Goal: Information Seeking & Learning: Learn about a topic

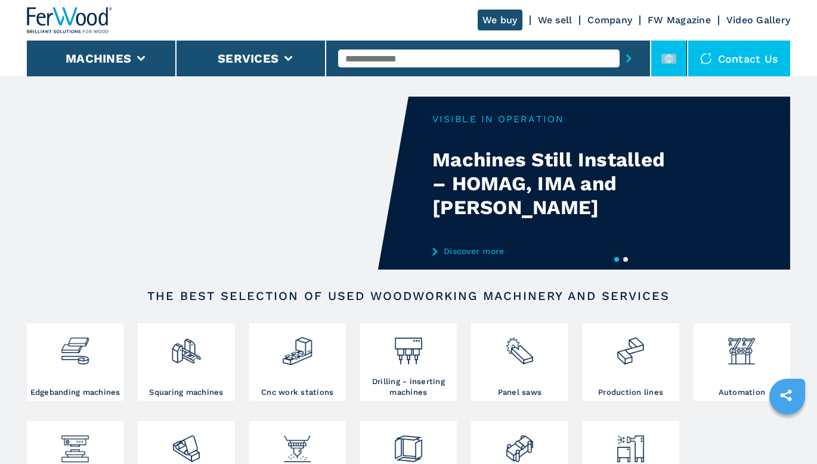
click at [671, 61] on rect at bounding box center [669, 59] width 15 height 10
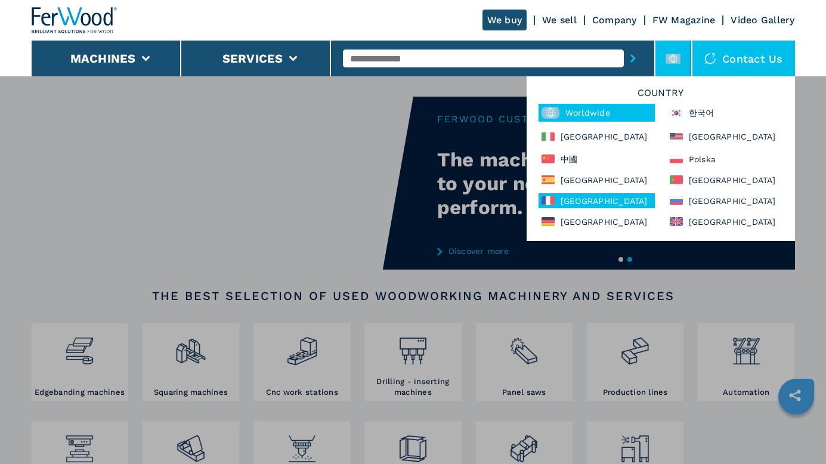
click at [567, 202] on div "[GEOGRAPHIC_DATA]" at bounding box center [597, 200] width 116 height 15
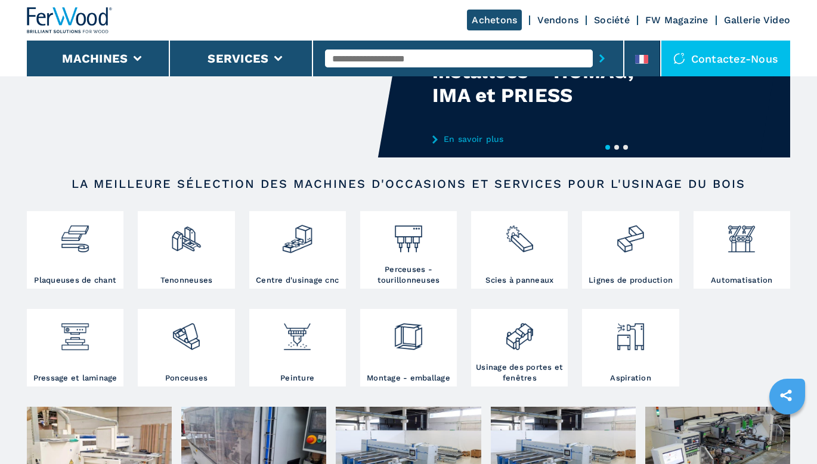
scroll to position [119, 0]
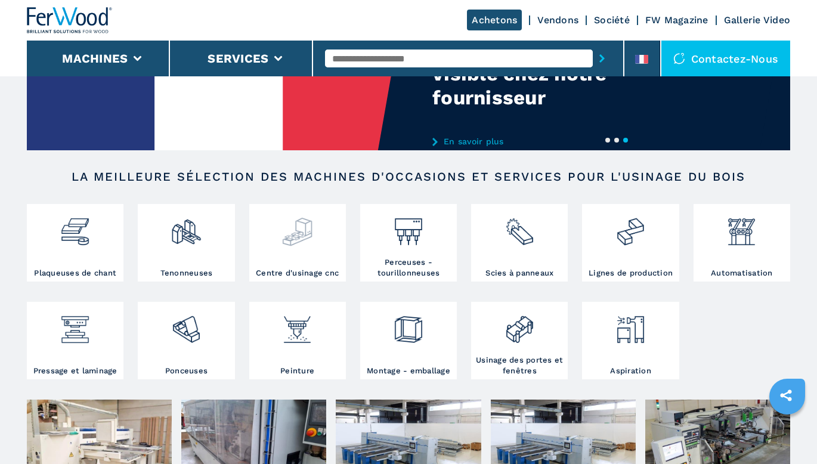
click at [301, 246] on img at bounding box center [298, 227] width 32 height 41
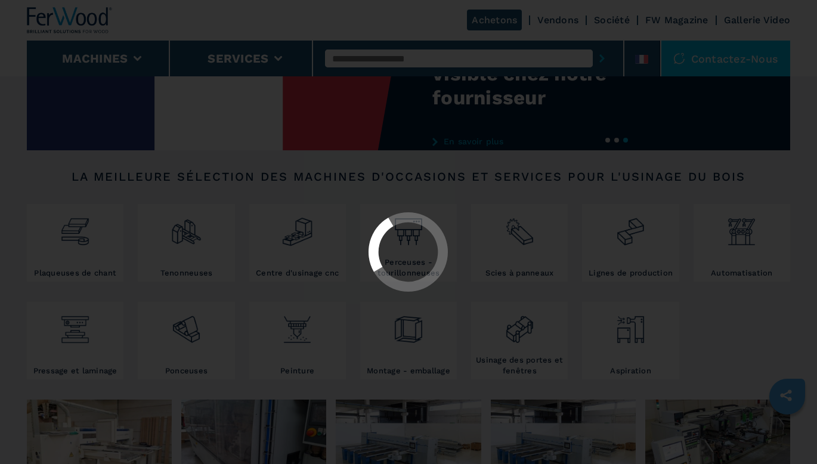
select select "**********"
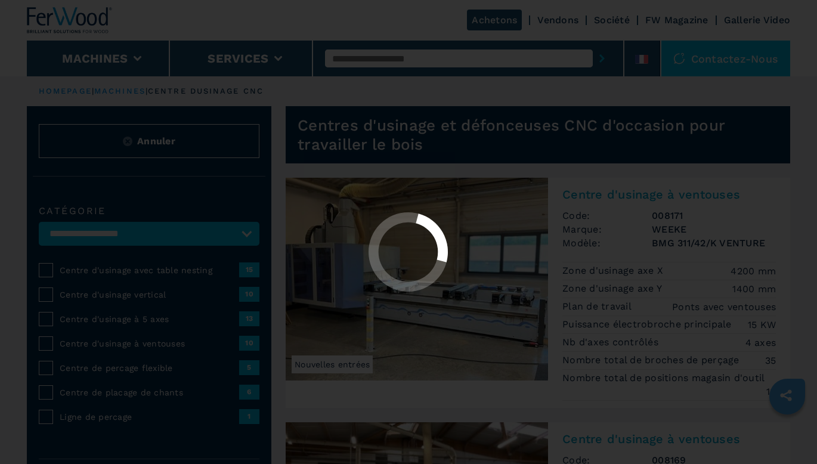
select select "**********"
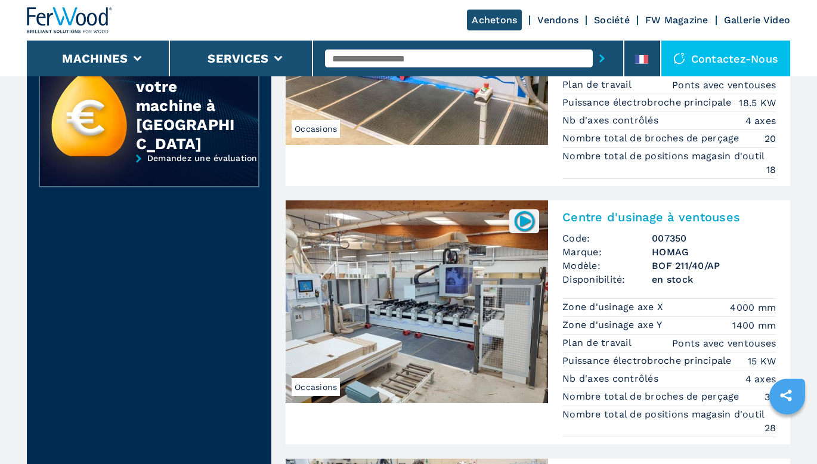
scroll to position [1313, 0]
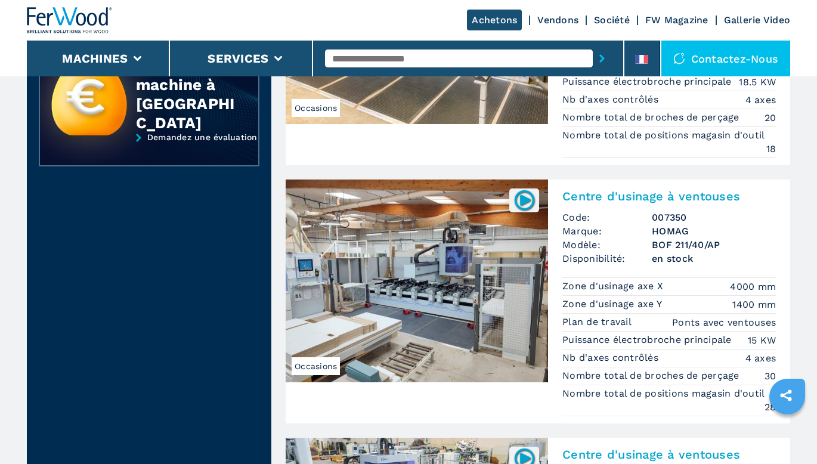
click at [433, 275] on img at bounding box center [417, 281] width 263 height 203
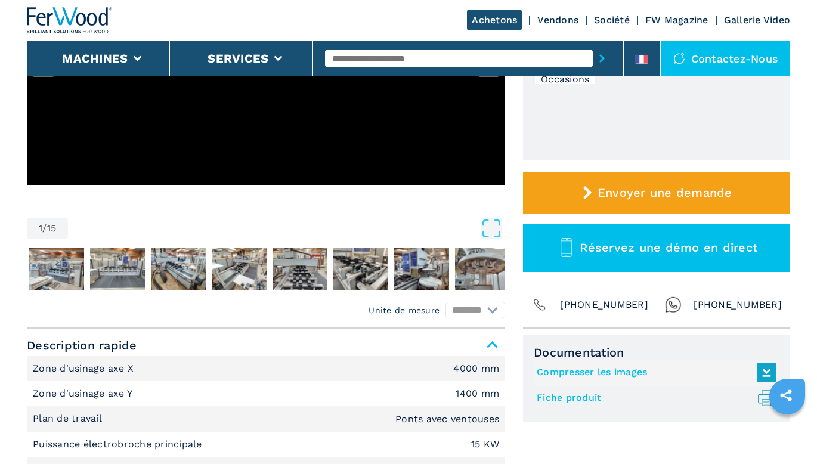
scroll to position [298, 0]
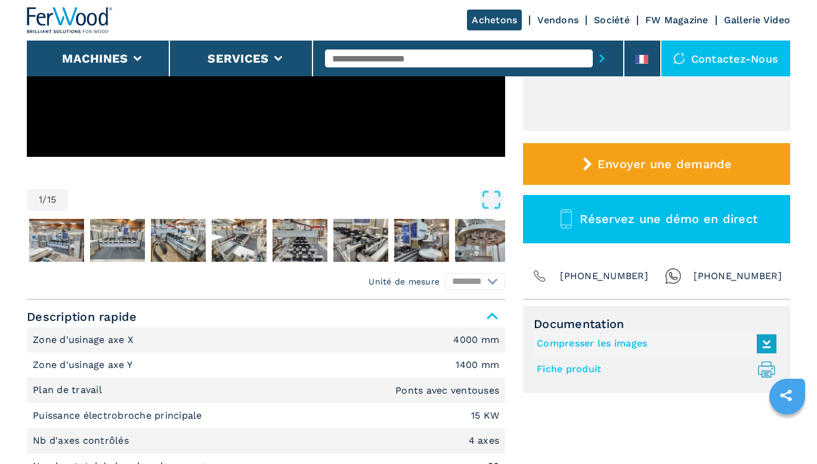
click at [573, 363] on link "Fiche produit .prefix__st0{stroke-linecap:round;stroke-linejoin:round}.prefix__…" at bounding box center [654, 370] width 234 height 20
click at [621, 337] on link "Compresser les images" at bounding box center [654, 344] width 234 height 20
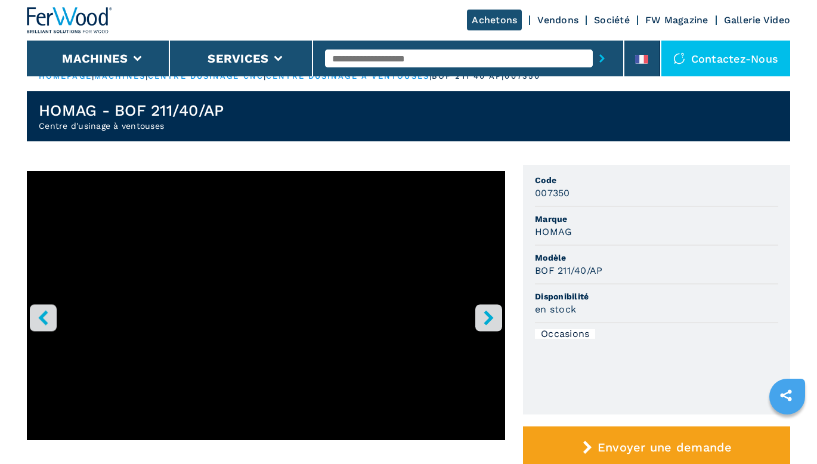
scroll to position [0, 0]
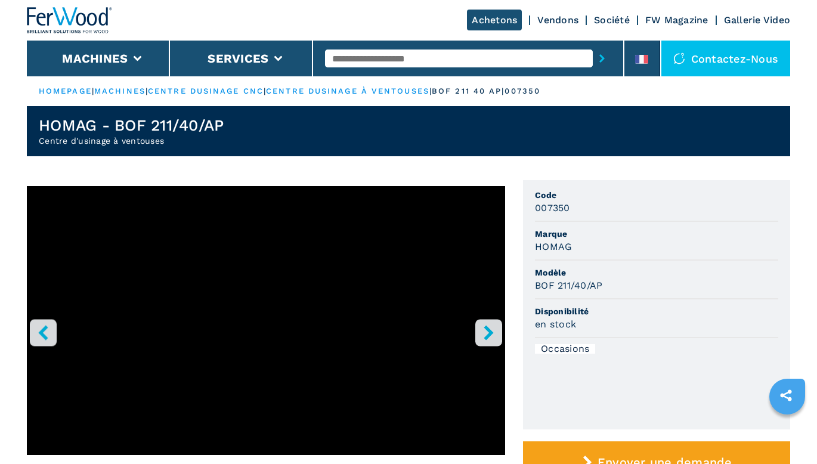
select select "**********"
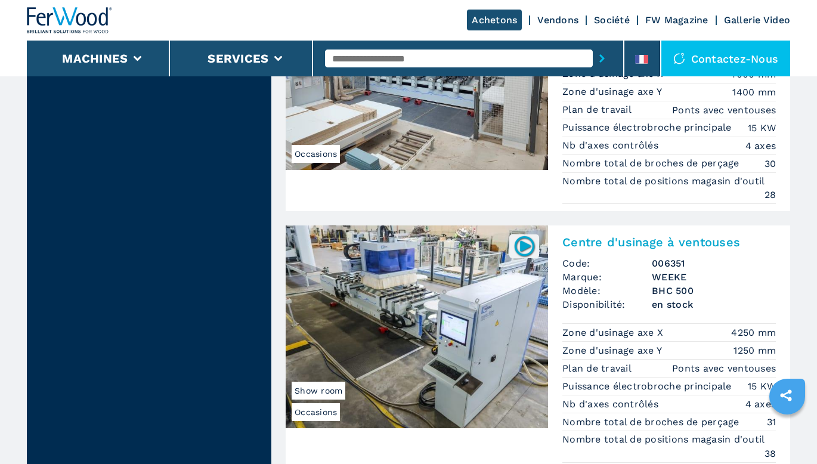
scroll to position [1551, 0]
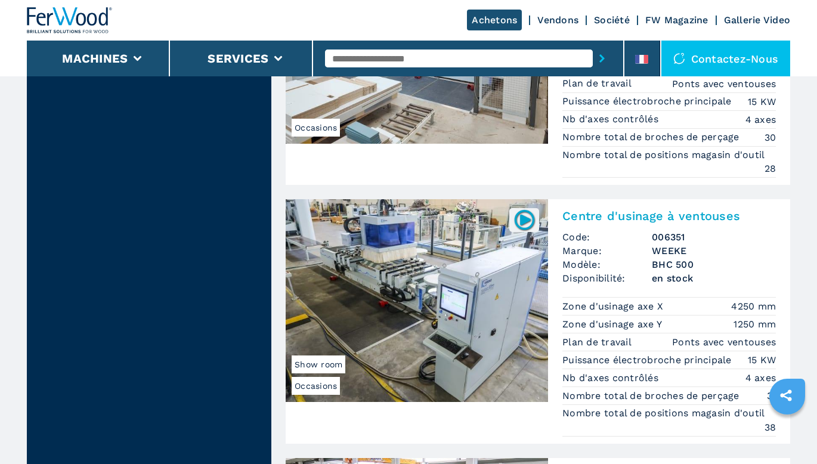
click at [393, 314] on img at bounding box center [417, 300] width 263 height 203
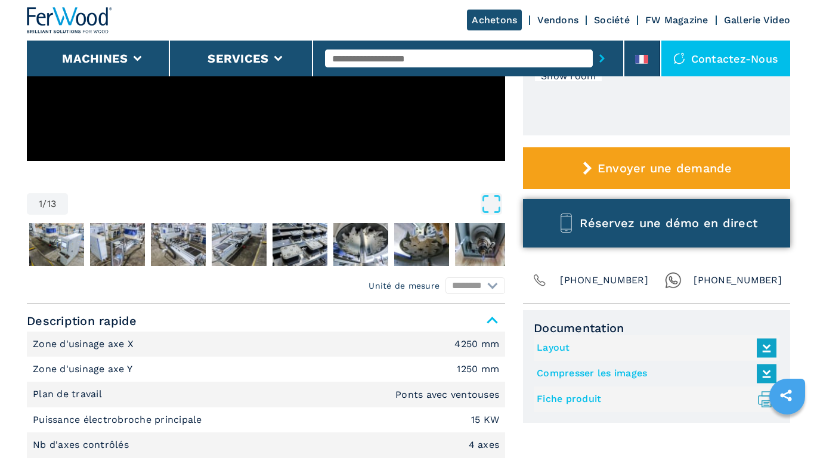
scroll to position [298, 0]
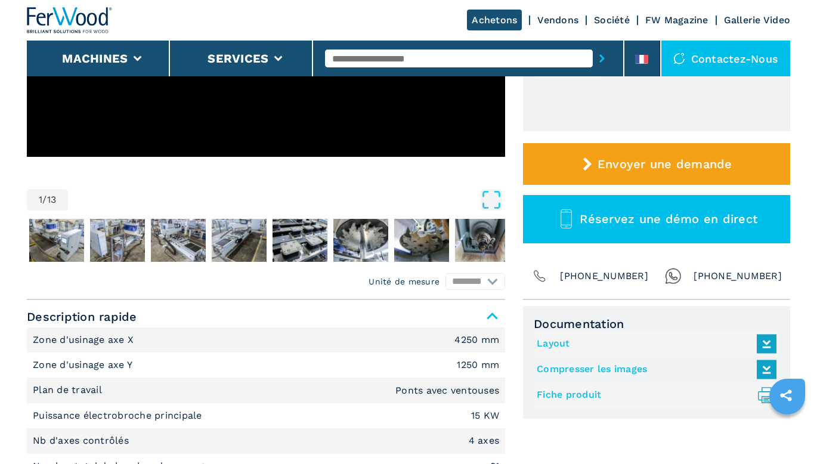
click at [560, 397] on link "Fiche produit .prefix__st0{stroke-linecap:round;stroke-linejoin:round}.prefix__…" at bounding box center [654, 395] width 234 height 20
click at [616, 369] on link "Compresser les images" at bounding box center [654, 370] width 234 height 20
click at [554, 343] on link "Layout" at bounding box center [654, 344] width 234 height 20
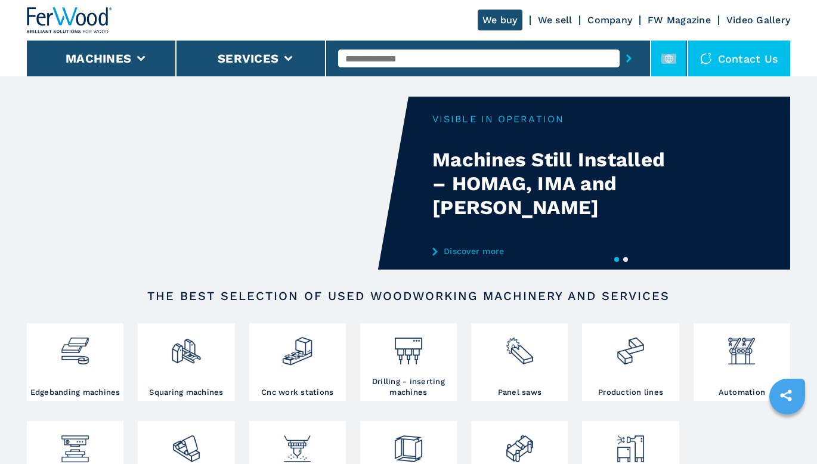
click at [664, 57] on rect at bounding box center [669, 59] width 15 height 10
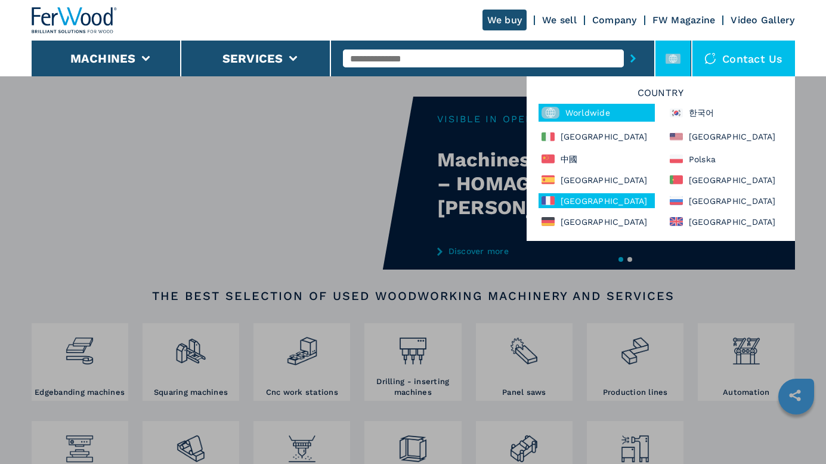
click at [571, 198] on div "[GEOGRAPHIC_DATA]" at bounding box center [597, 200] width 116 height 15
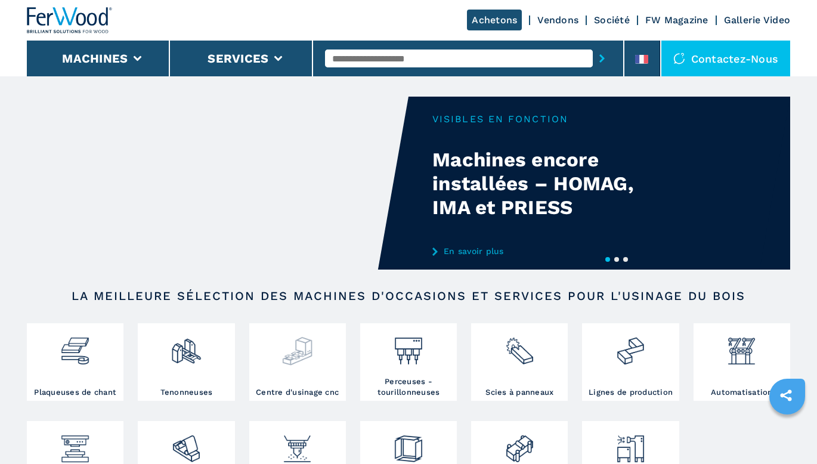
click at [310, 360] on img at bounding box center [298, 346] width 32 height 41
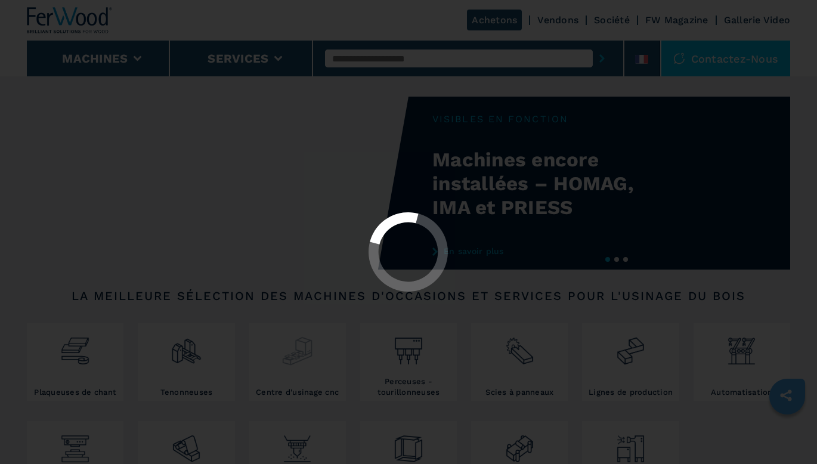
select select "**********"
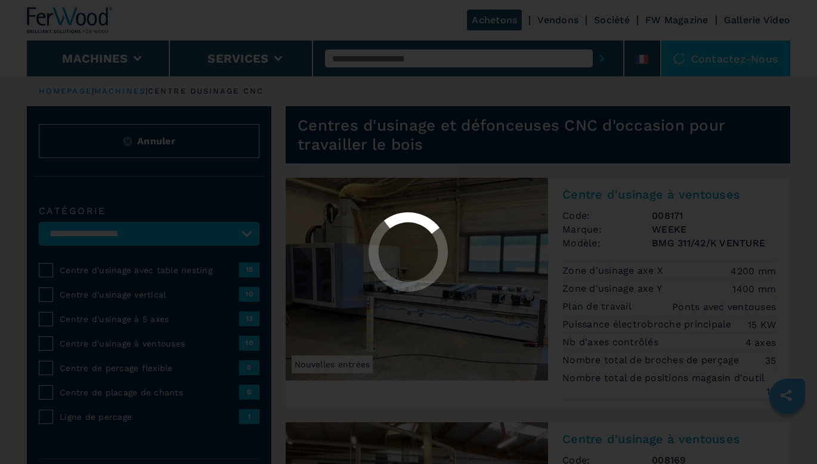
select select "**********"
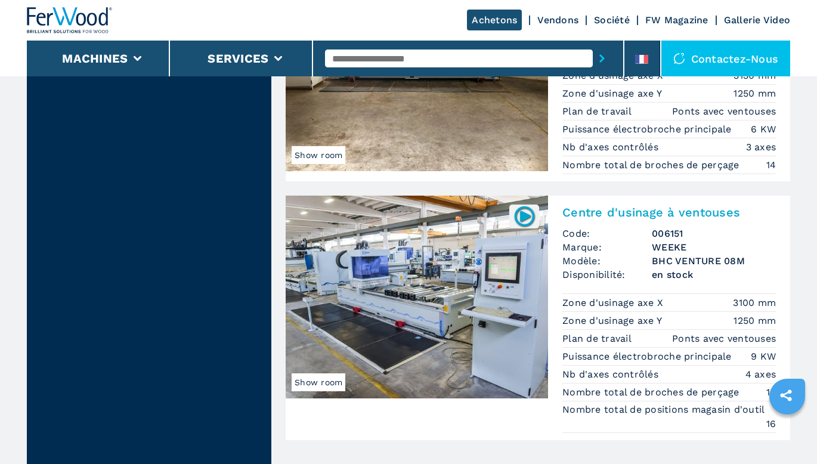
scroll to position [2446, 0]
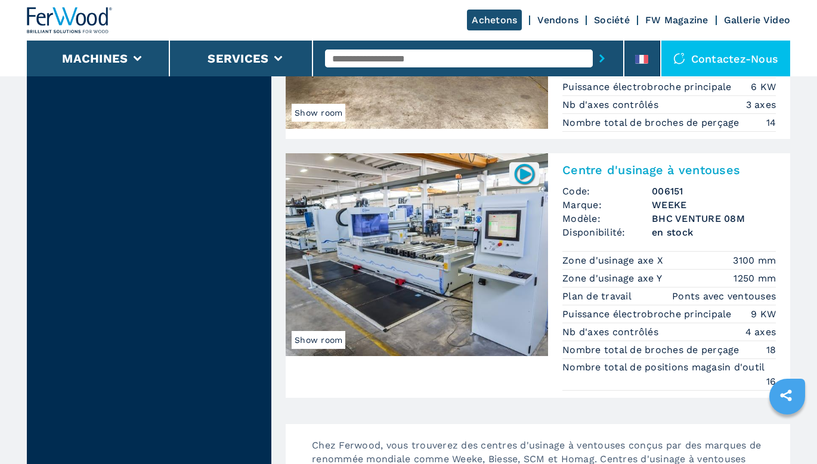
click at [418, 277] on img at bounding box center [417, 254] width 263 height 203
